Goal: Transaction & Acquisition: Obtain resource

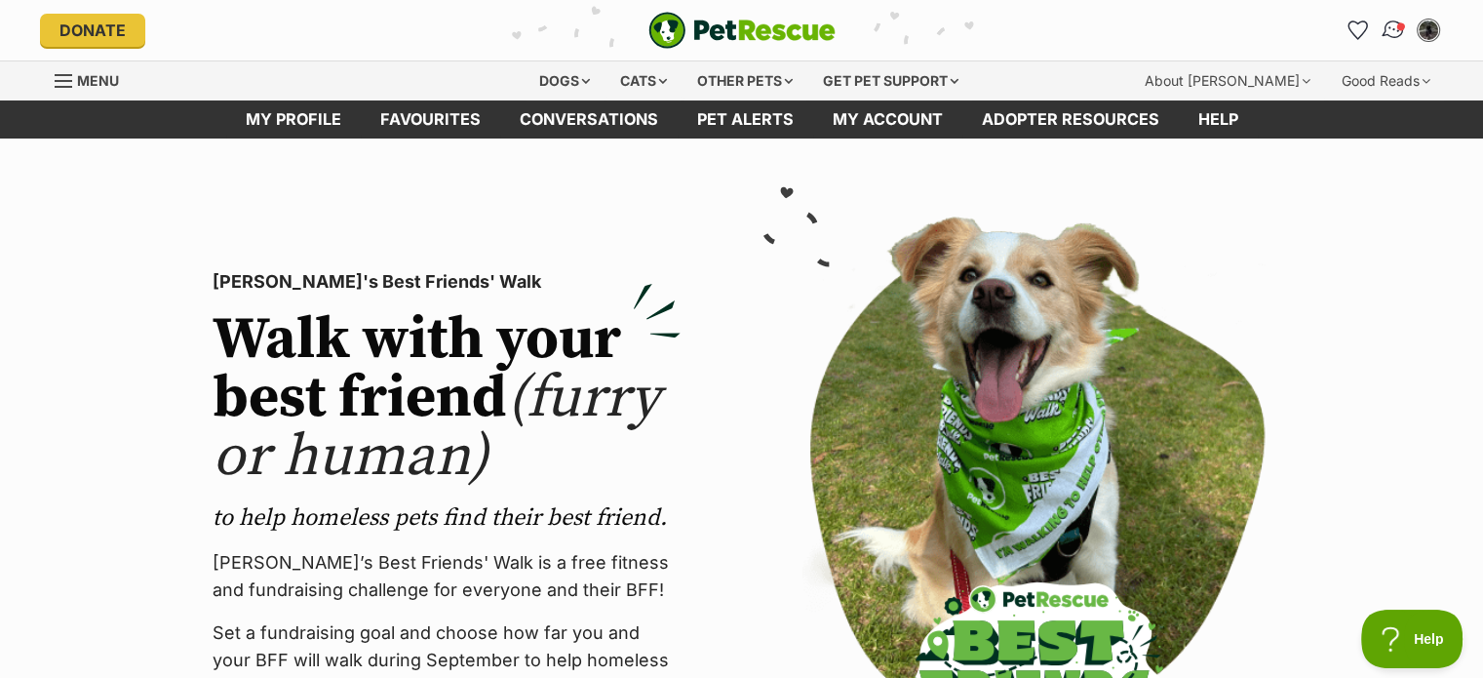
click at [1397, 39] on img "Conversations" at bounding box center [1393, 30] width 26 height 25
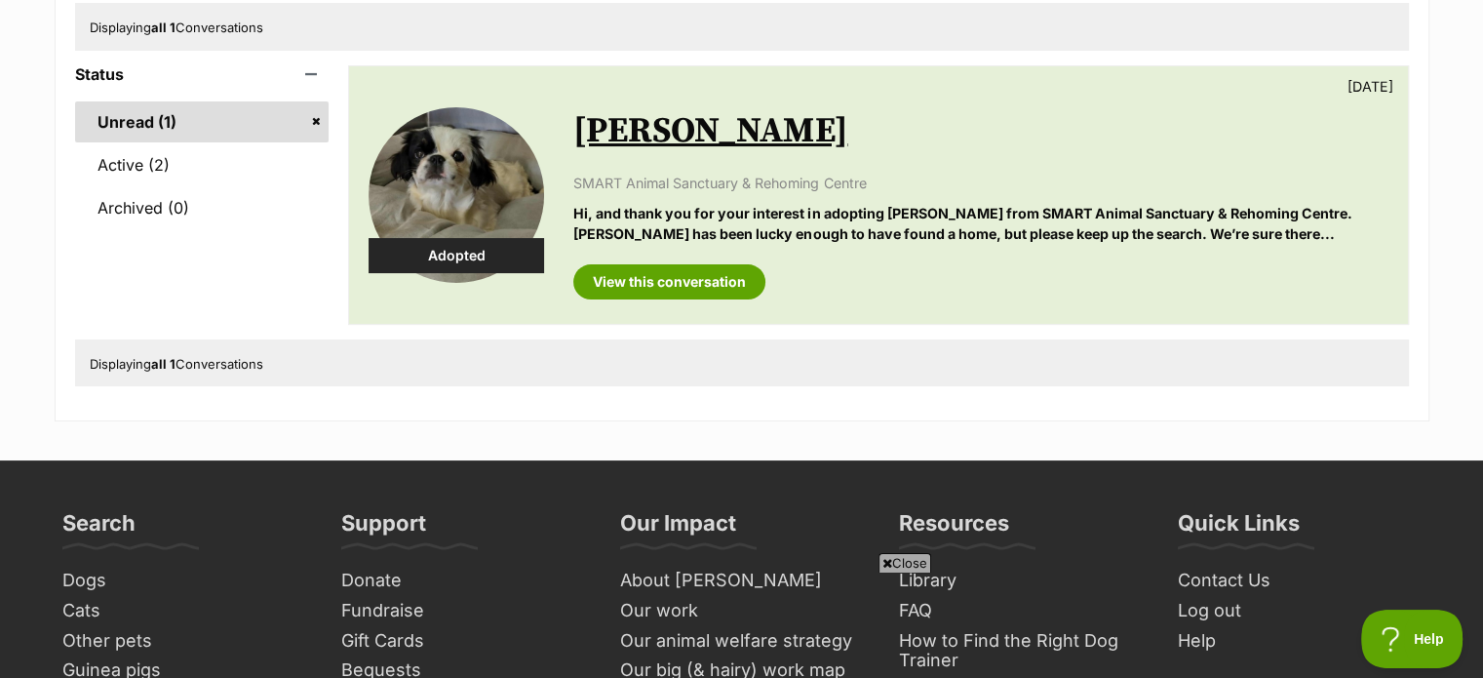
scroll to position [195, 0]
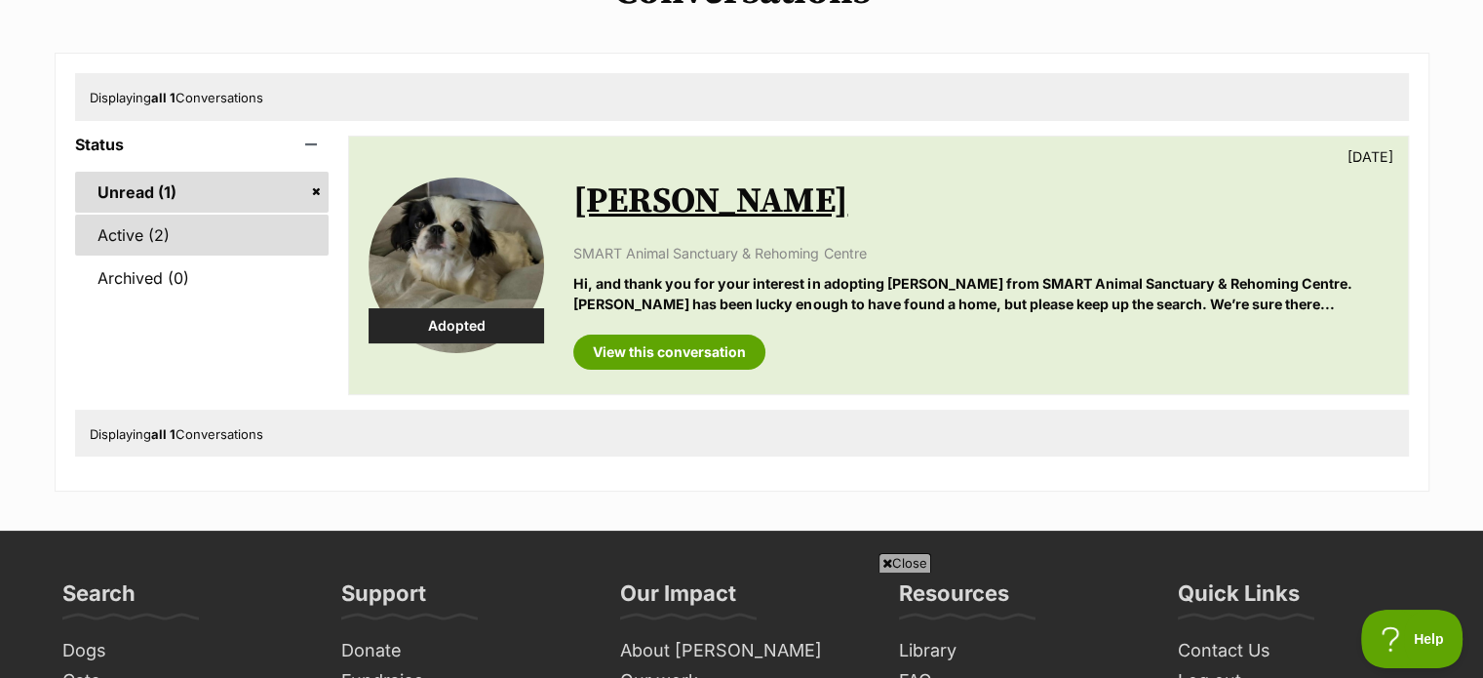
click at [205, 239] on link "Active (2)" at bounding box center [202, 234] width 254 height 41
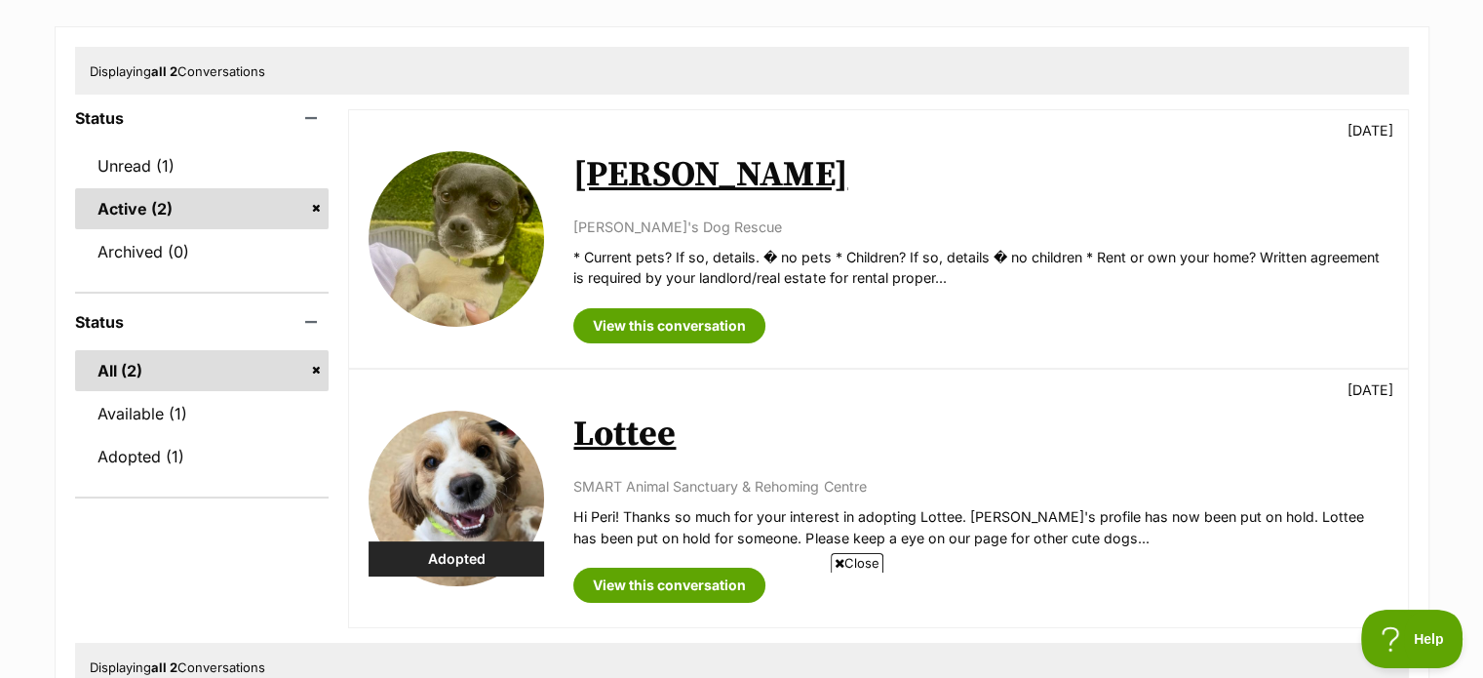
scroll to position [195, 0]
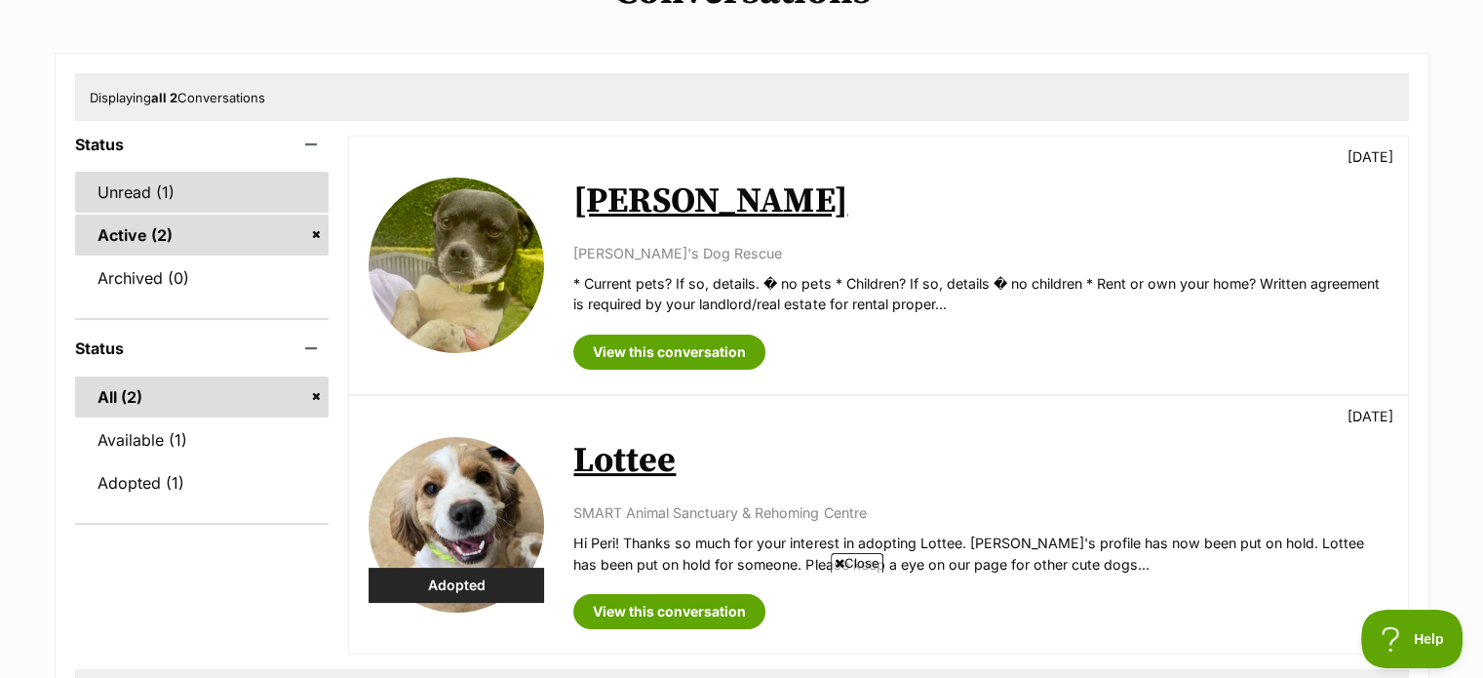
click at [144, 195] on link "Unread (1)" at bounding box center [202, 192] width 254 height 41
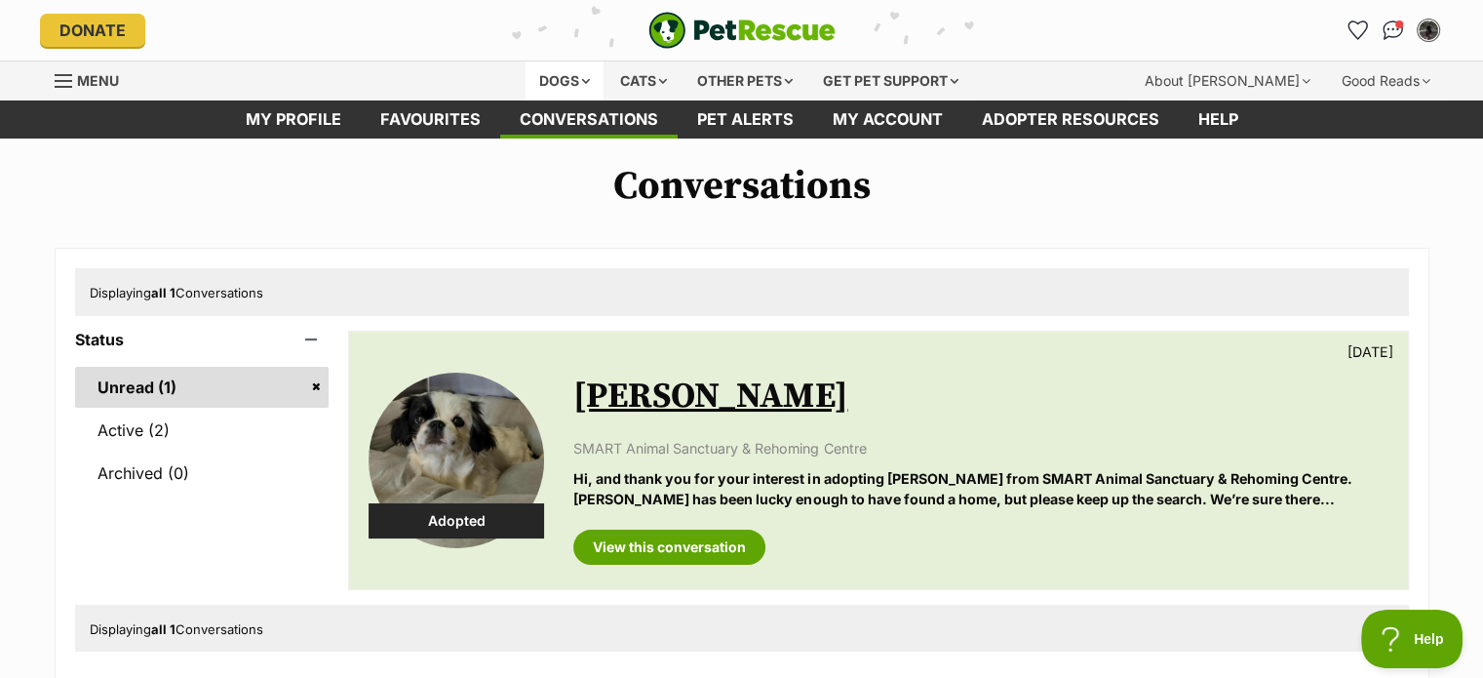
click at [574, 63] on div "Dogs" at bounding box center [565, 80] width 78 height 39
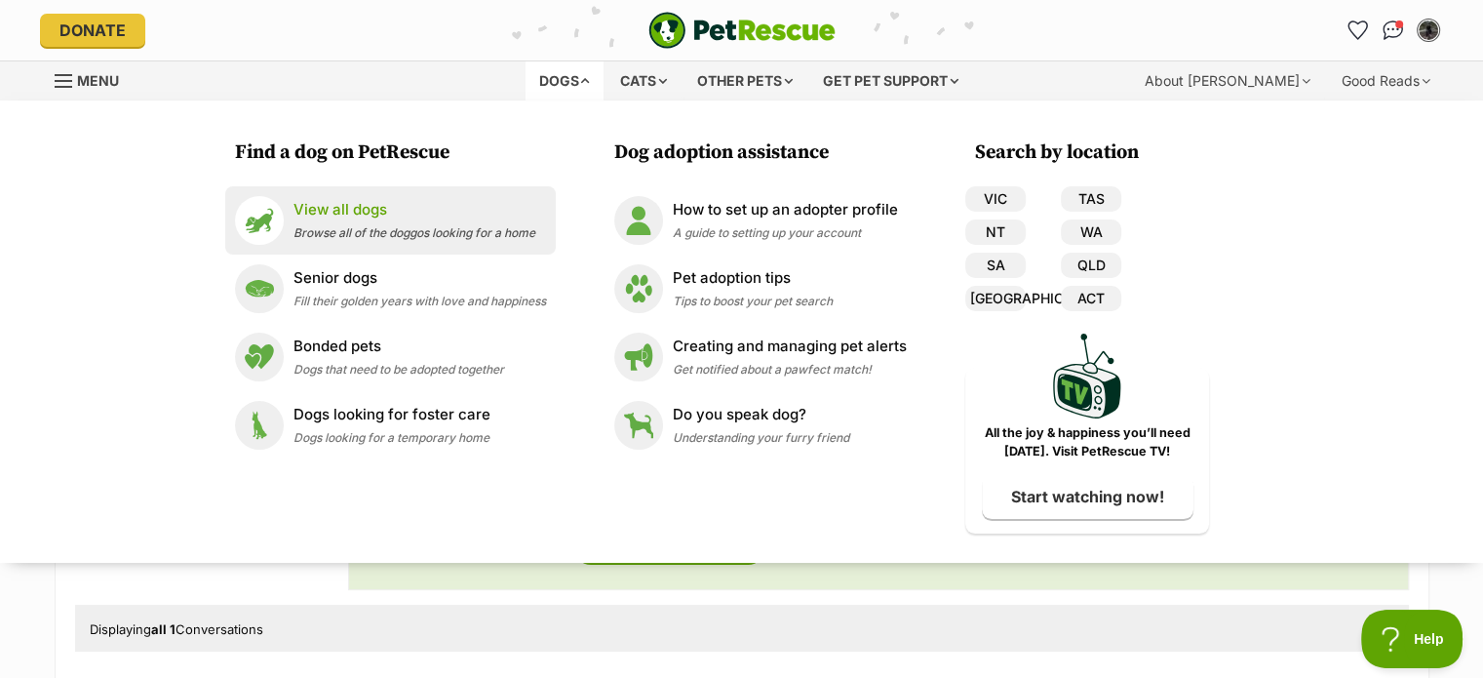
click at [319, 199] on p "View all dogs" at bounding box center [414, 210] width 242 height 22
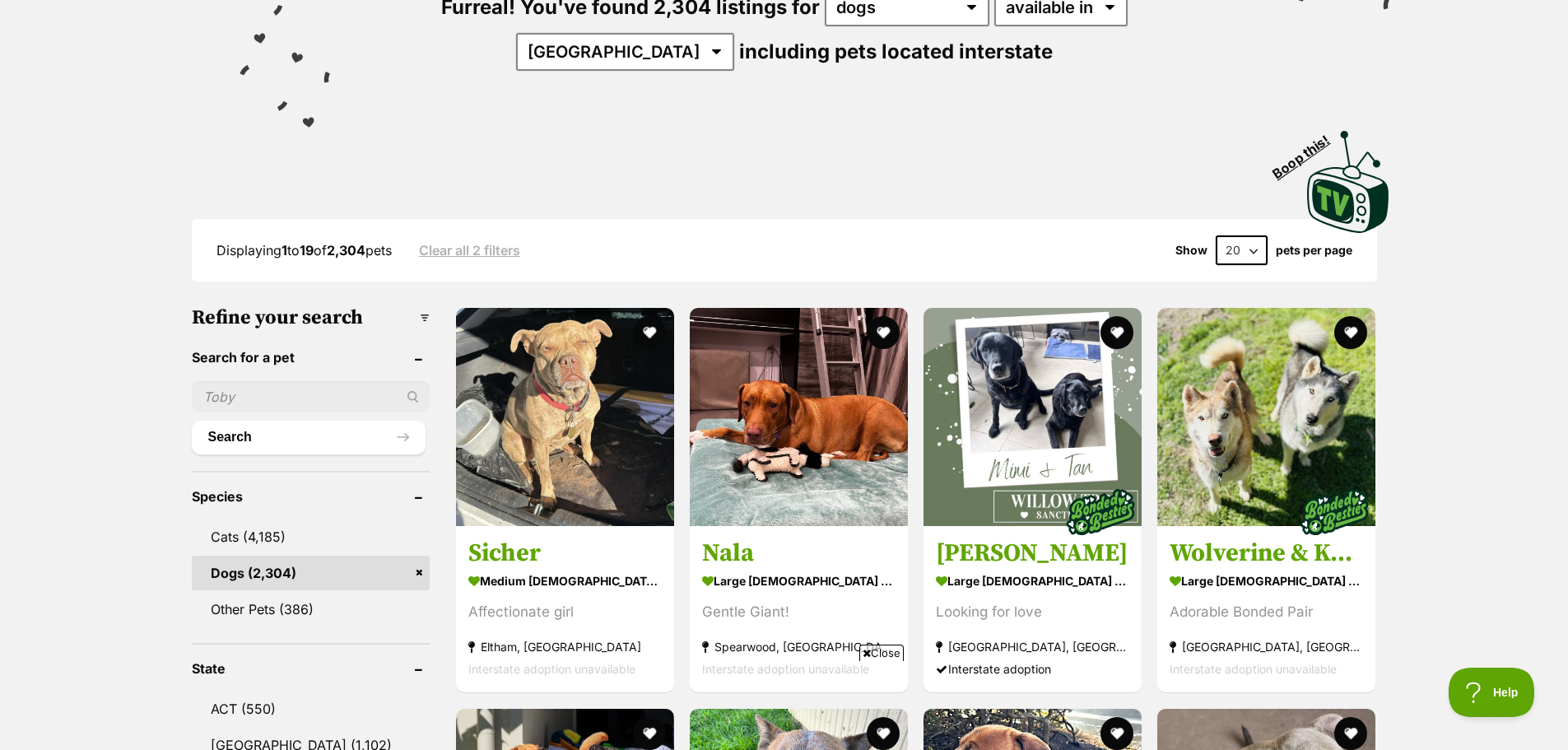
scroll to position [165, 0]
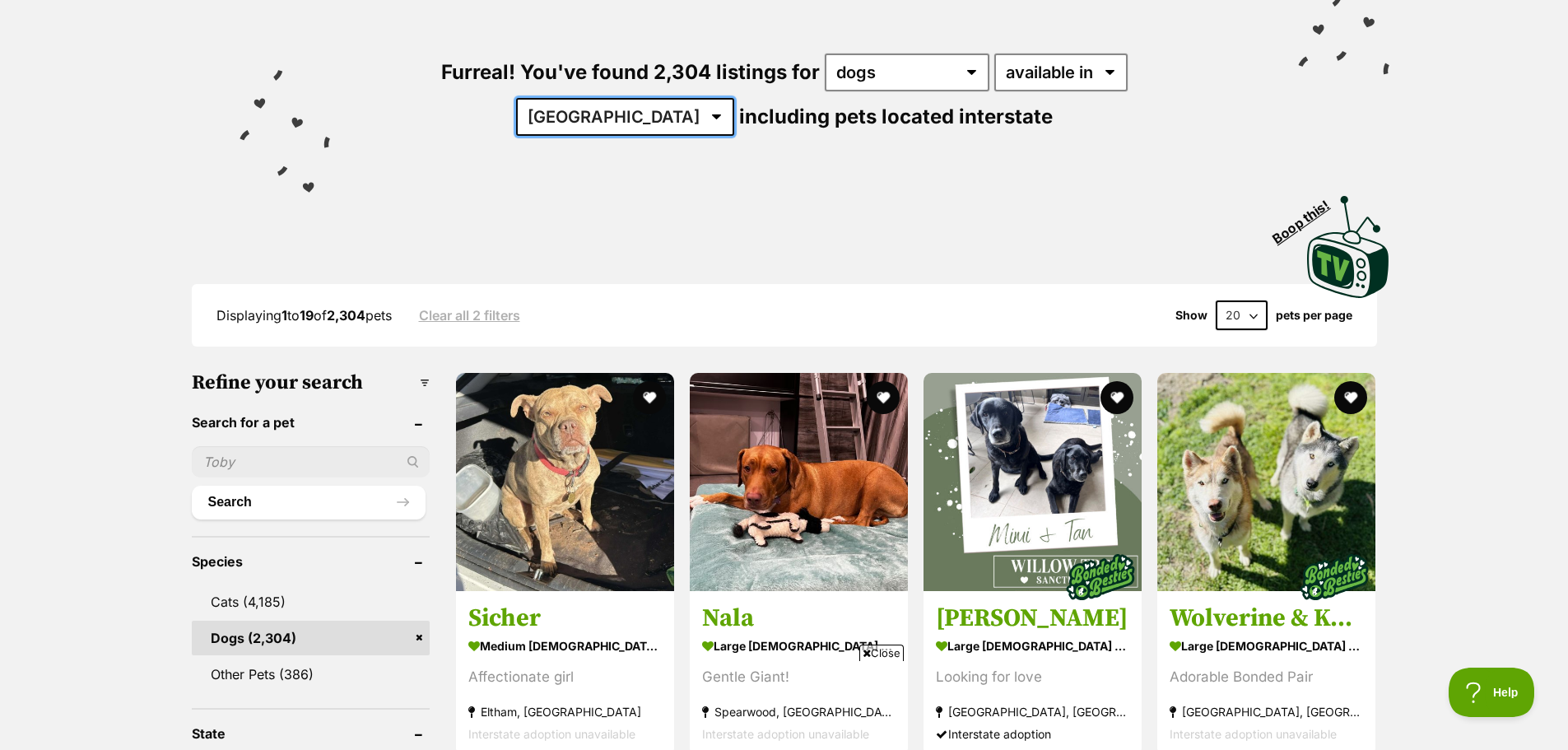
drag, startPoint x: 1166, startPoint y: 73, endPoint x: 1166, endPoint y: 89, distance: 16.0
click at [614, 98] on select "Australia ACT NSW NT QLD SA TAS VIC WA" at bounding box center [625, 117] width 218 height 38
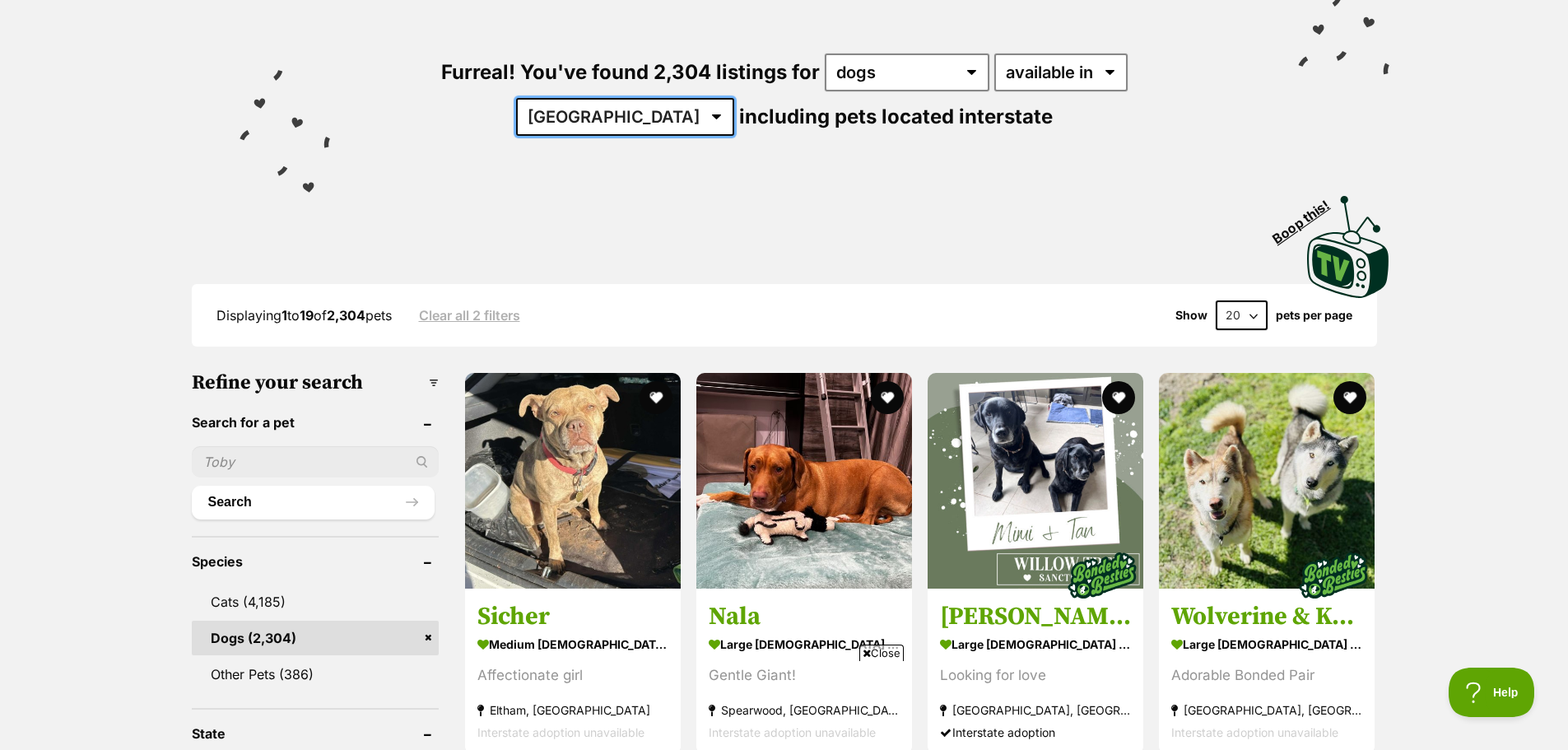
select select "ACT"
click at [614, 98] on select "Australia ACT NSW NT QLD SA TAS VIC WA" at bounding box center [625, 117] width 218 height 38
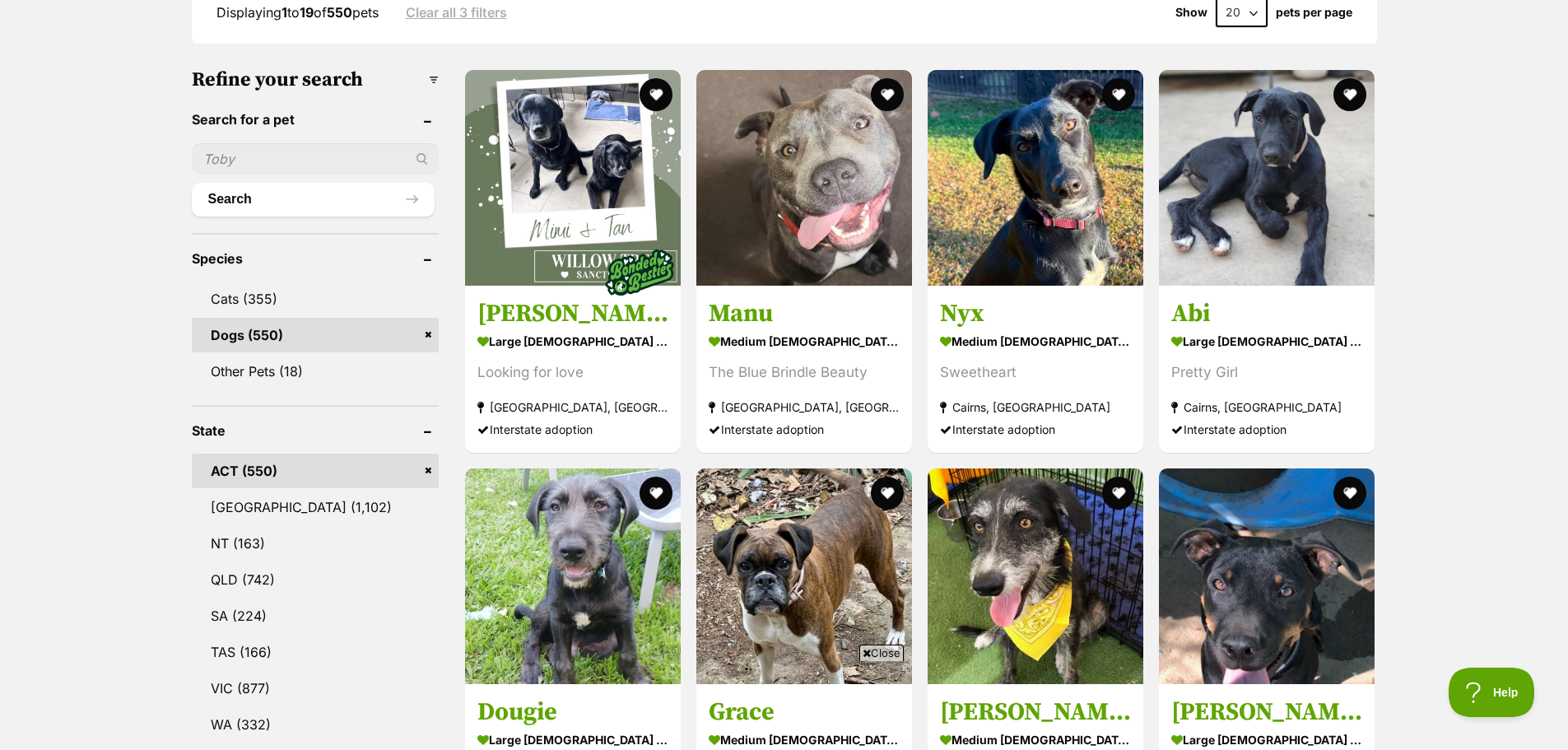
scroll to position [988, 0]
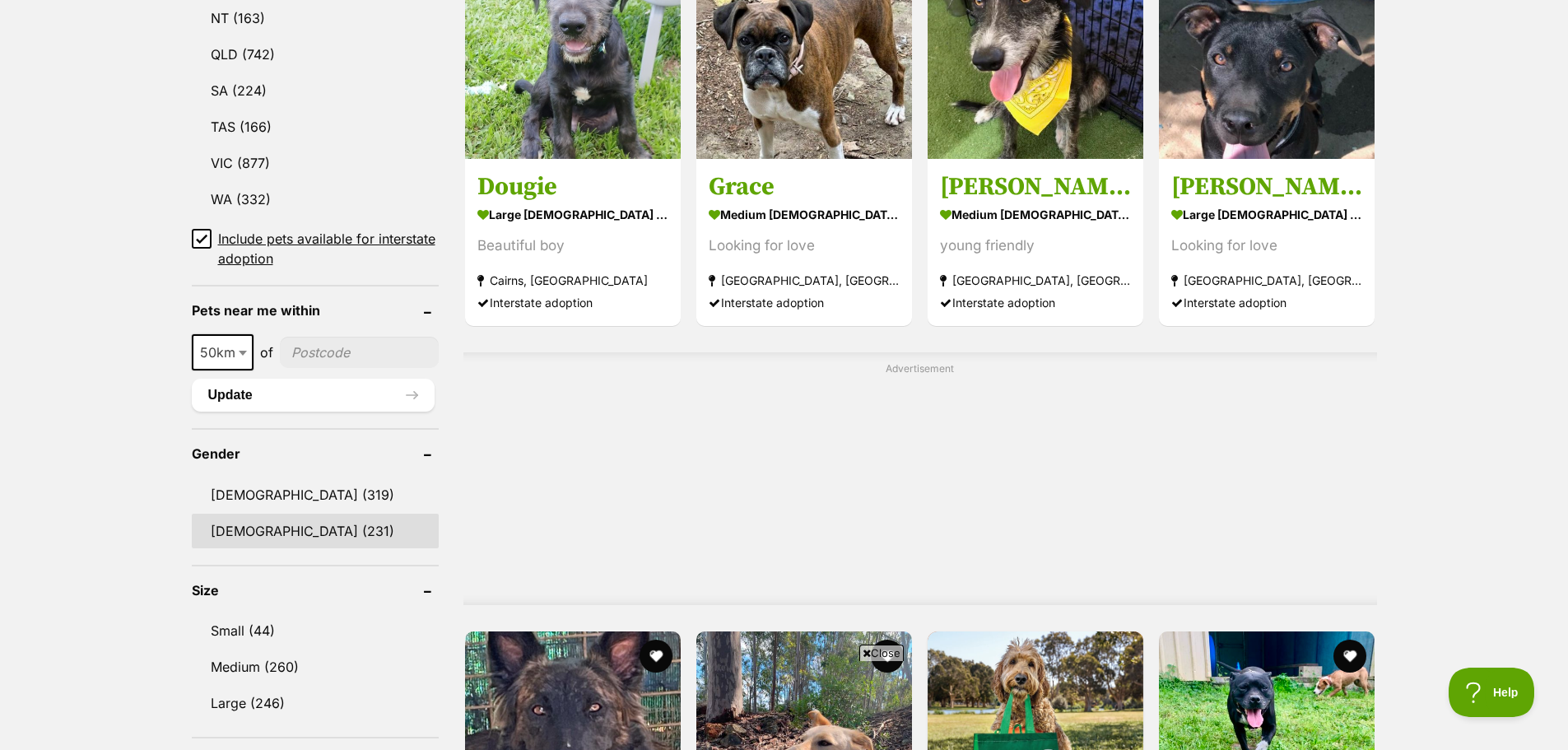
click at [279, 534] on link "[DEMOGRAPHIC_DATA] (231)" at bounding box center [315, 530] width 247 height 35
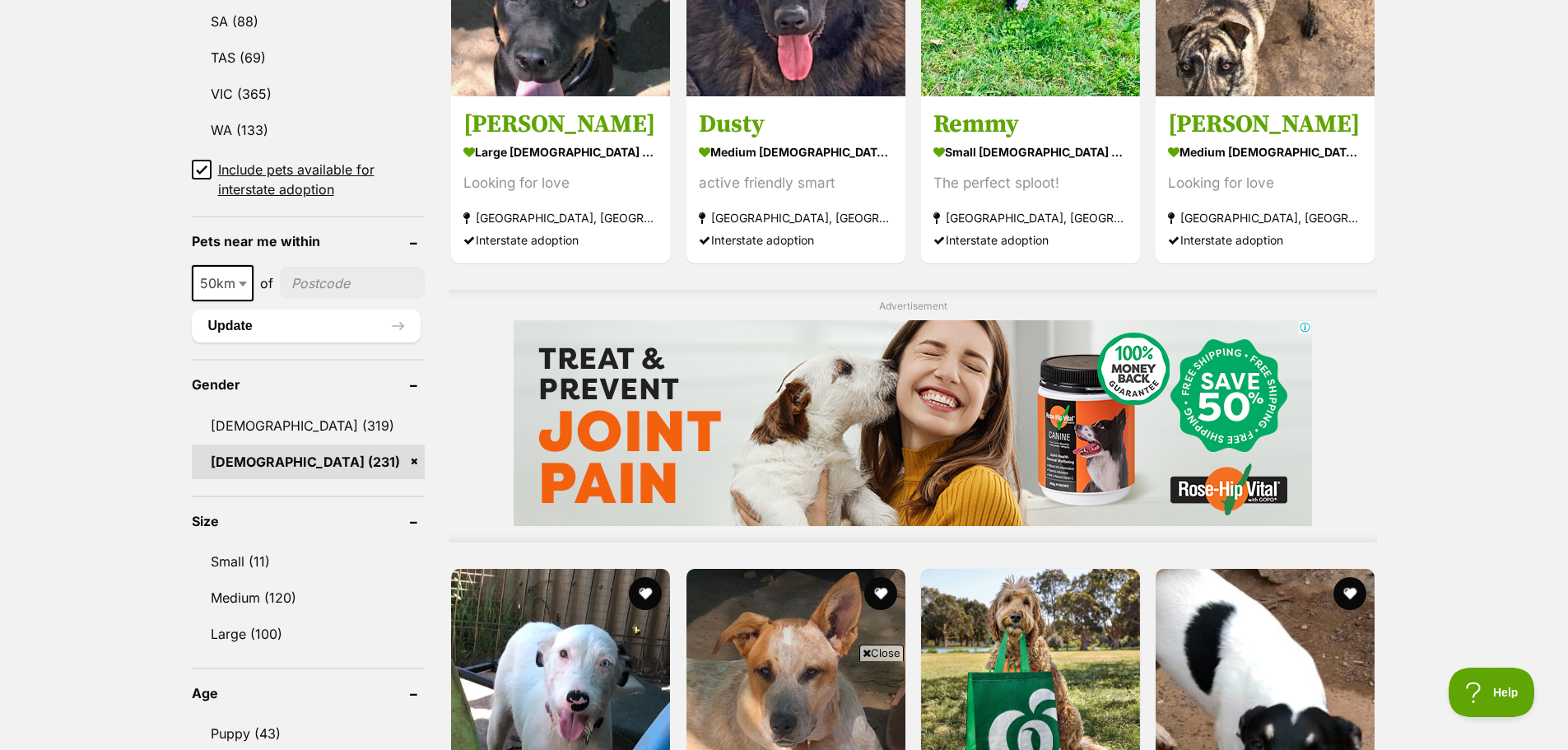
scroll to position [1070, 0]
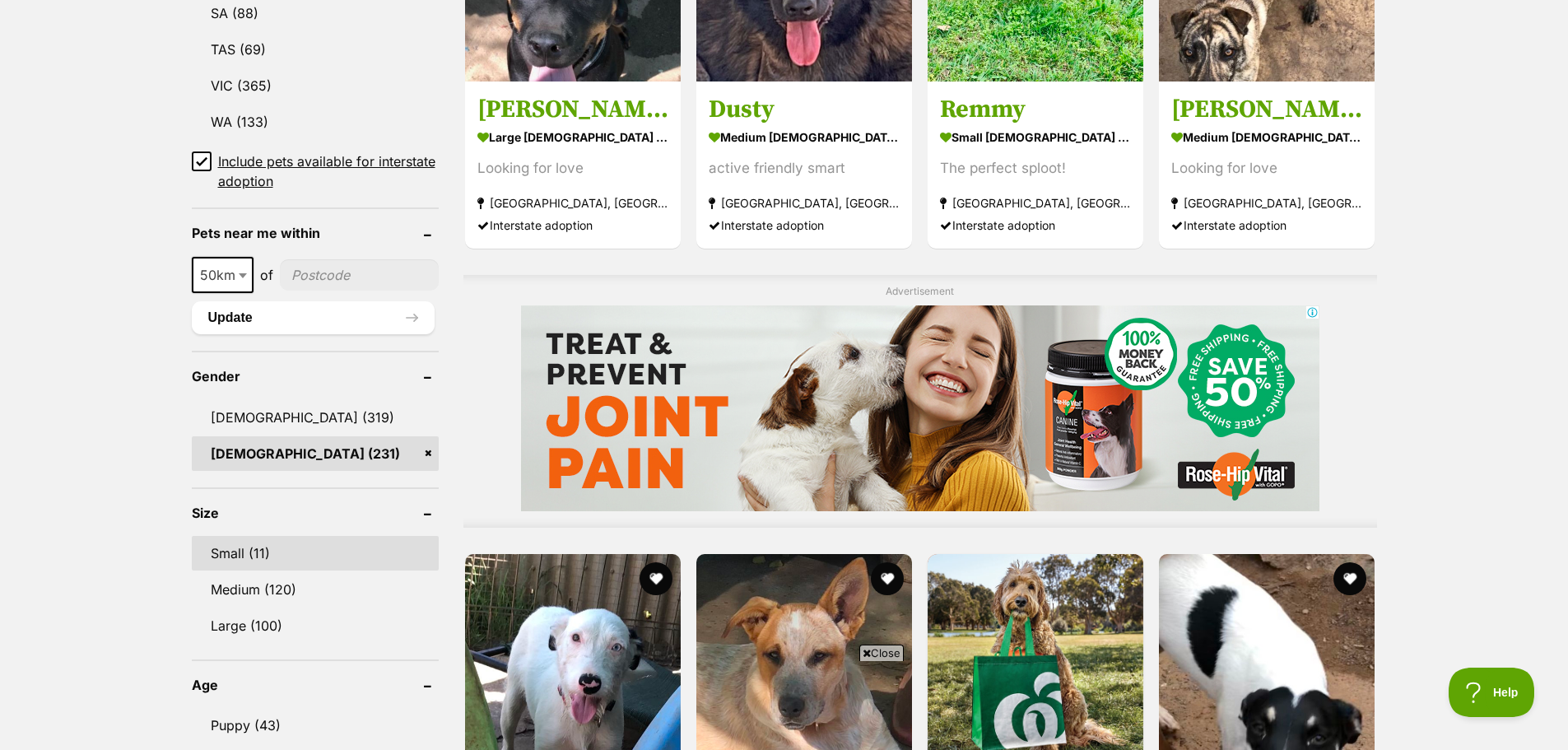
click at [319, 551] on link "Small (11)" at bounding box center [315, 553] width 247 height 35
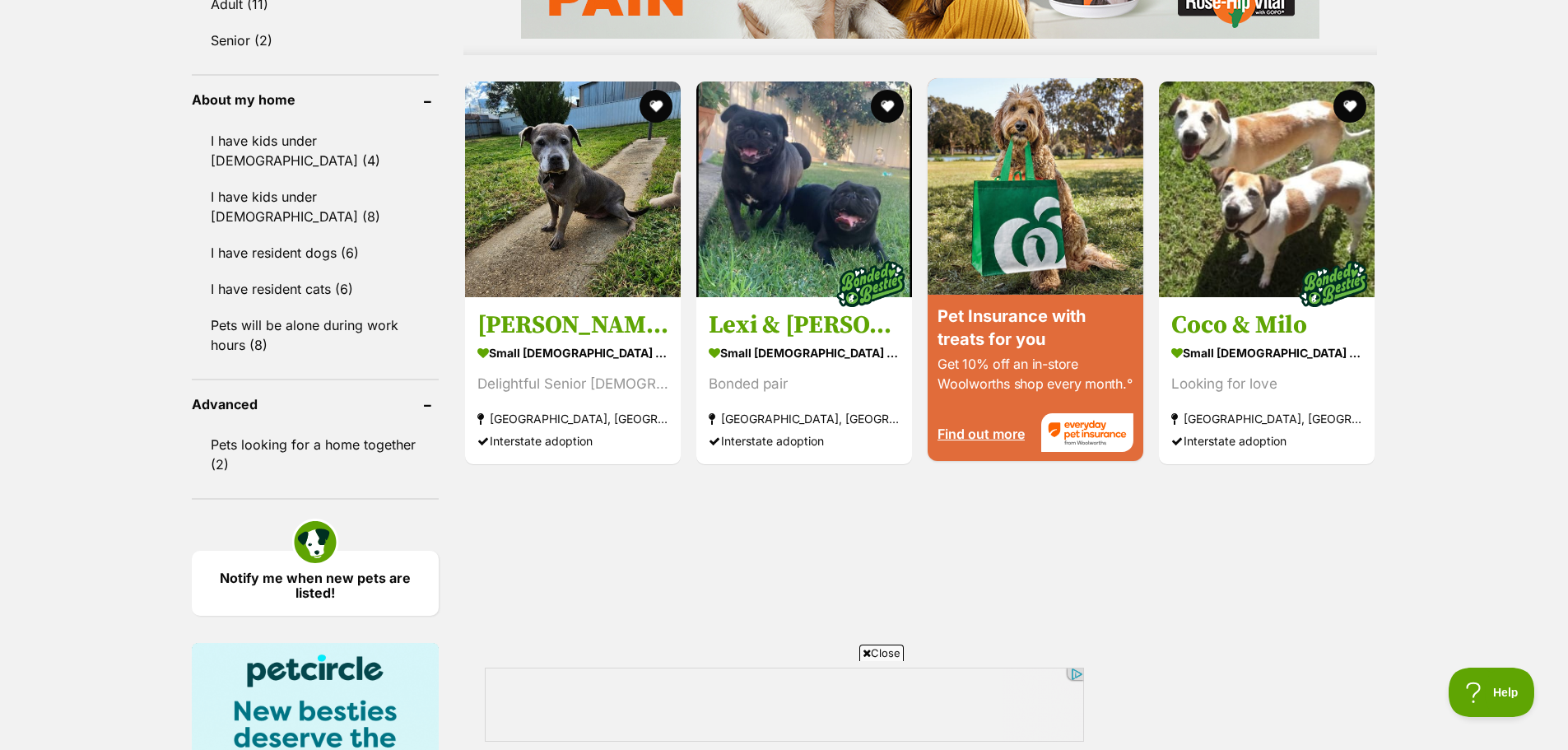
scroll to position [2223, 0]
